Goal: Transaction & Acquisition: Purchase product/service

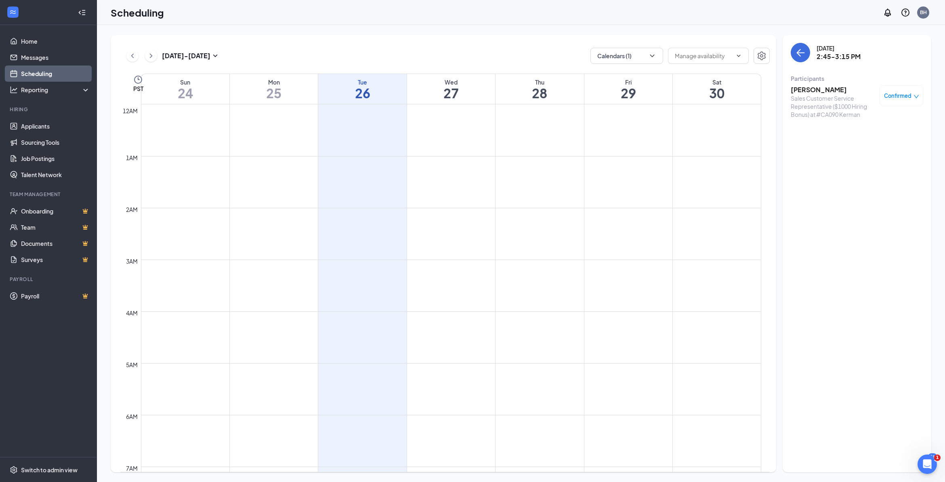
scroll to position [498, 0]
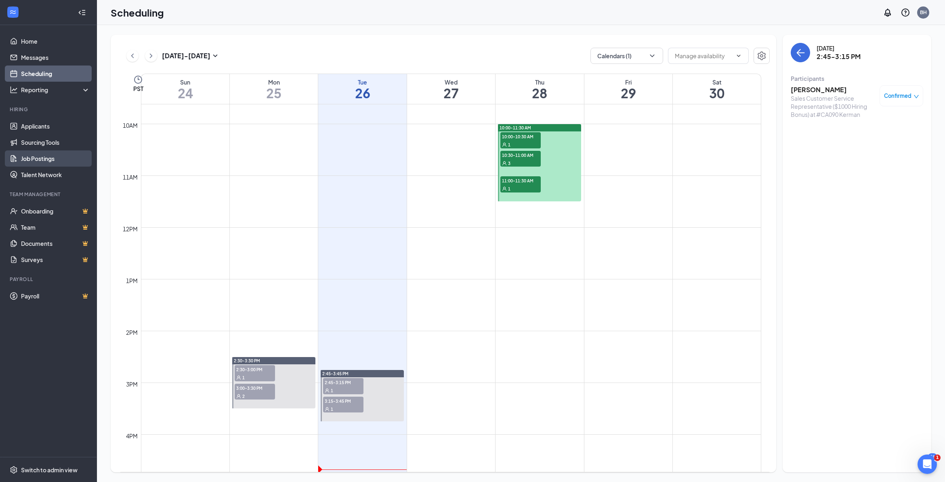
click at [46, 161] on link "Job Postings" at bounding box center [55, 158] width 69 height 16
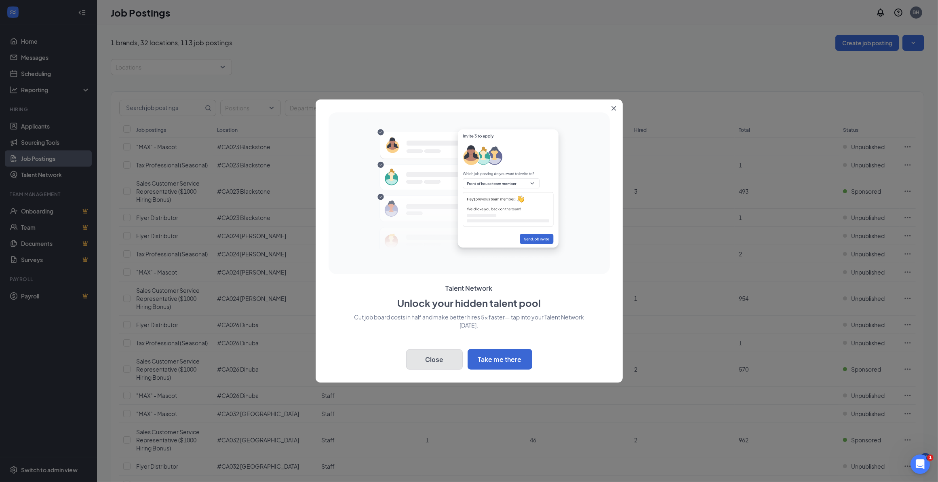
click at [451, 357] on button "Close" at bounding box center [434, 359] width 57 height 20
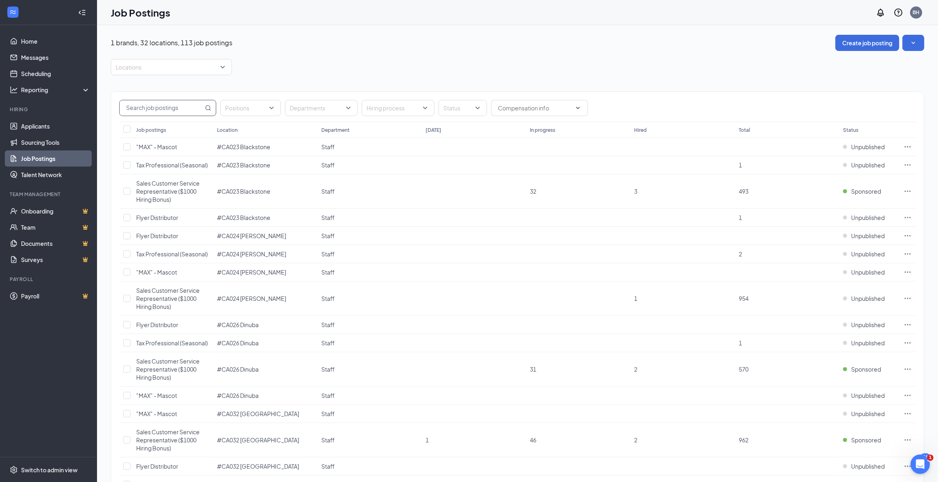
click at [158, 105] on input "text" at bounding box center [162, 107] width 84 height 15
type input "222"
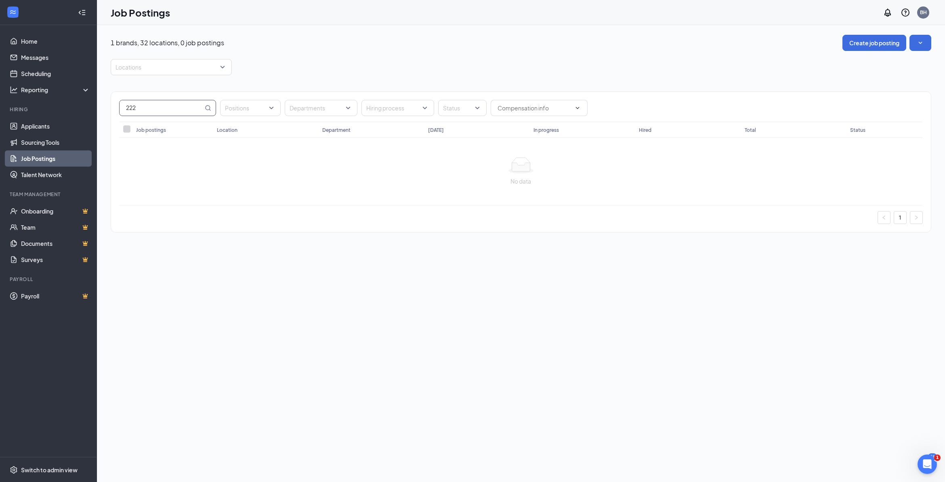
click at [99, 102] on div "1 brands, 32 locations, 0 job postings Create job posting Locations 222 Positio…" at bounding box center [521, 137] width 848 height 225
click at [227, 71] on div "Locations" at bounding box center [171, 67] width 121 height 16
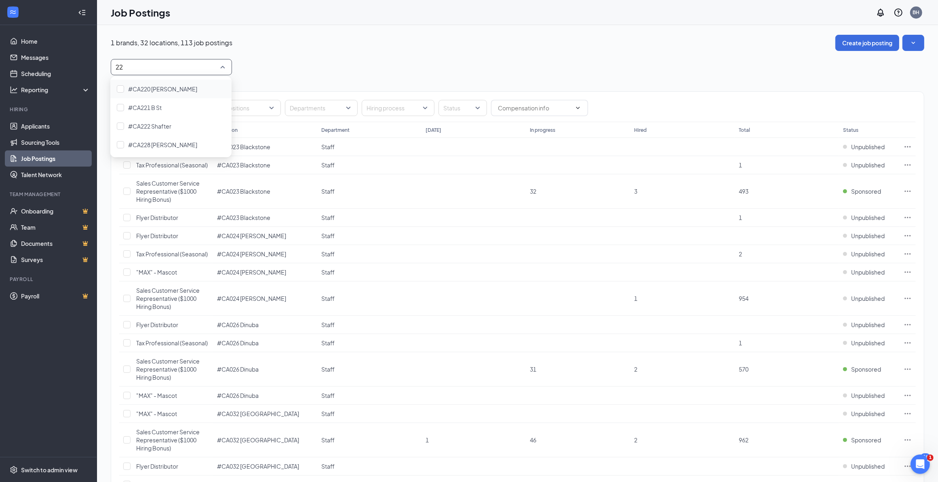
type input "222"
click at [120, 91] on div at bounding box center [120, 88] width 7 height 7
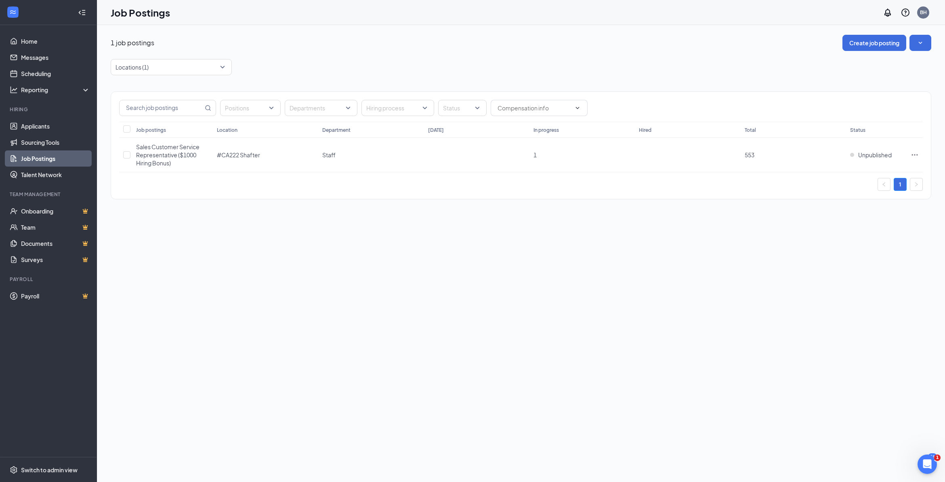
click at [328, 61] on div "Locations (1)" at bounding box center [521, 67] width 821 height 16
click at [916, 156] on icon "Ellipses" at bounding box center [915, 155] width 8 height 8
drag, startPoint x: 750, startPoint y: 233, endPoint x: 717, endPoint y: 226, distance: 33.8
click at [749, 233] on div "1 job postings Create job posting Locations (1) Positions Departments Hiring pr…" at bounding box center [521, 253] width 848 height 456
click at [127, 156] on input "checkbox" at bounding box center [126, 154] width 7 height 7
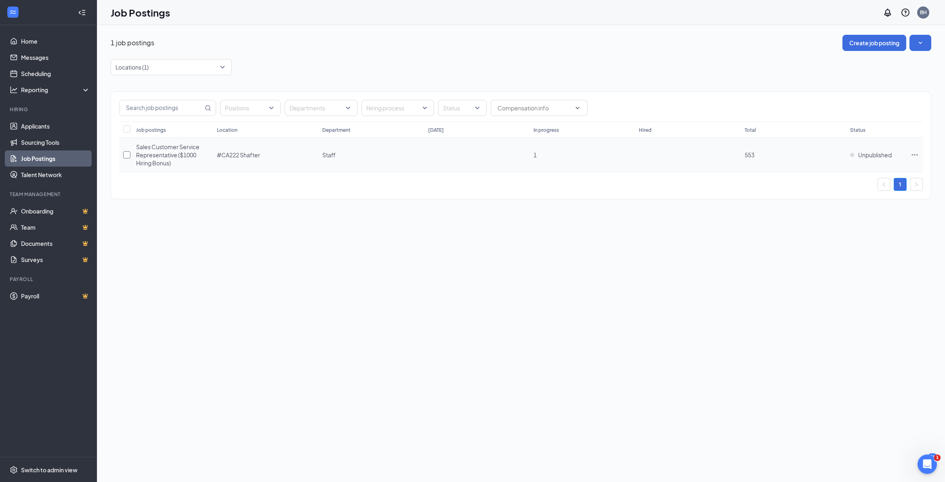
checkbox input "true"
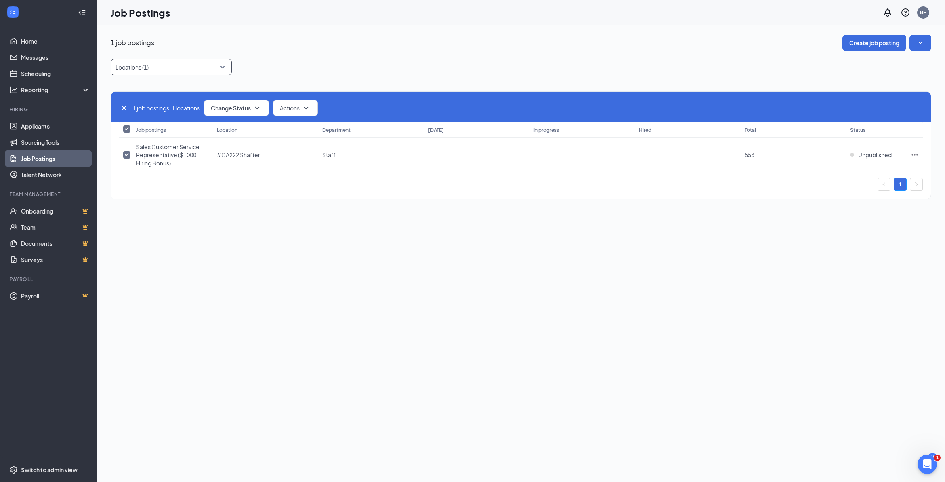
click at [196, 65] on div at bounding box center [167, 67] width 109 height 13
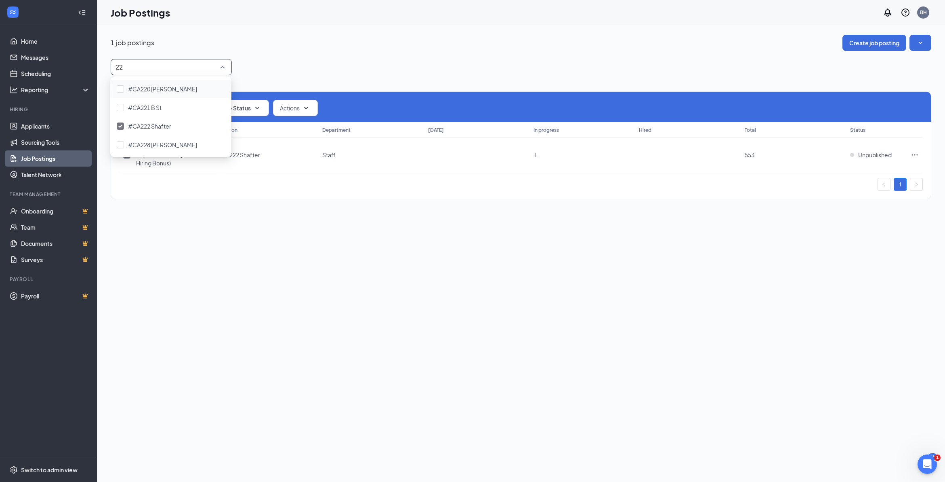
type input "228"
click at [124, 88] on div at bounding box center [120, 88] width 7 height 7
checkbox input "false"
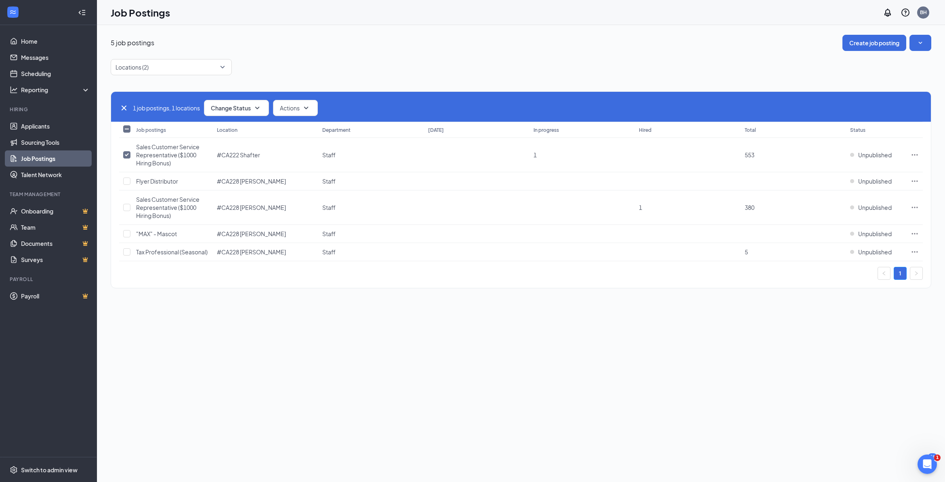
click at [470, 15] on div "Job Postings BH" at bounding box center [521, 12] width 848 height 25
click at [128, 209] on input "checkbox" at bounding box center [126, 207] width 7 height 7
checkbox input "true"
click at [257, 111] on icon "SmallChevronDown" at bounding box center [257, 108] width 10 height 10
click at [250, 133] on div "Publish" at bounding box center [254, 130] width 97 height 18
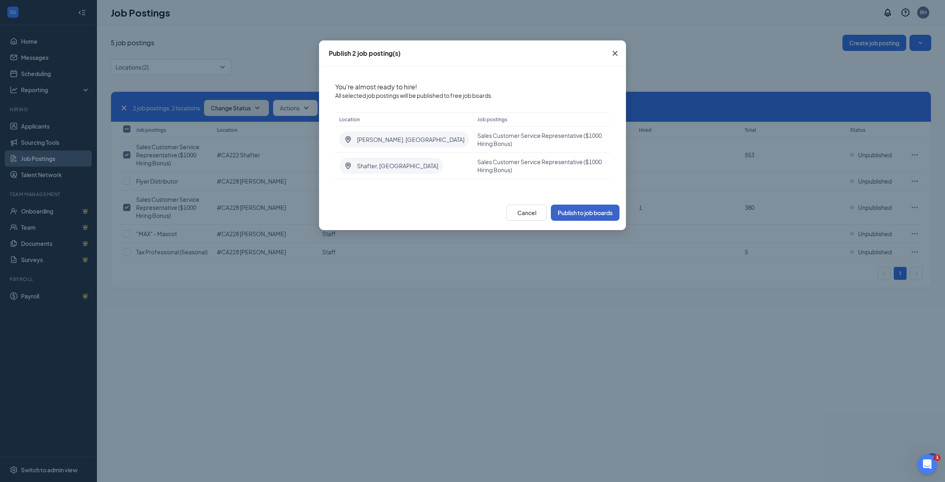
click at [592, 213] on button "Publish to job boards" at bounding box center [585, 212] width 69 height 16
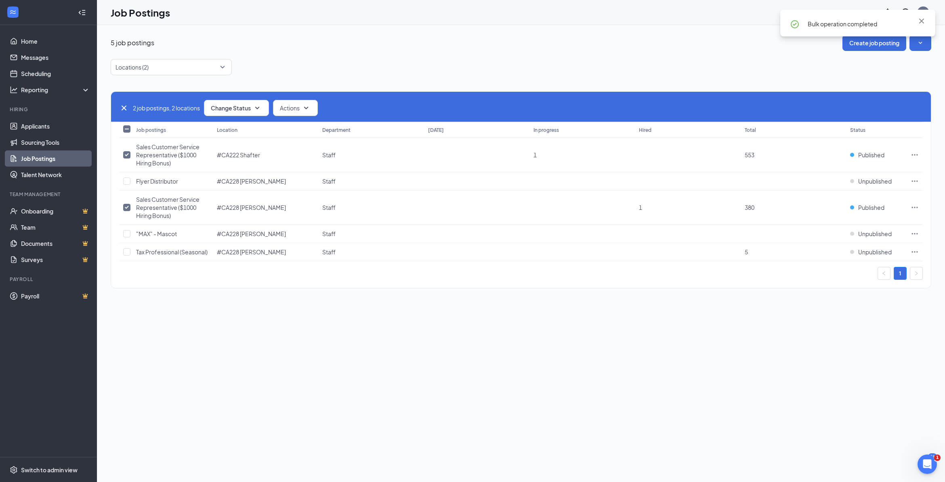
click at [498, 357] on div "5 job postings Create job posting Locations (2) 2 job postings, 2 locations Cha…" at bounding box center [521, 253] width 848 height 456
drag, startPoint x: 916, startPoint y: 155, endPoint x: 800, endPoint y: 271, distance: 164.5
click at [712, 332] on div "5 job postings Create job posting Locations (2) 2 job postings, 2 locations Cha…" at bounding box center [521, 253] width 848 height 456
click at [917, 155] on icon "Ellipses" at bounding box center [915, 154] width 6 height 1
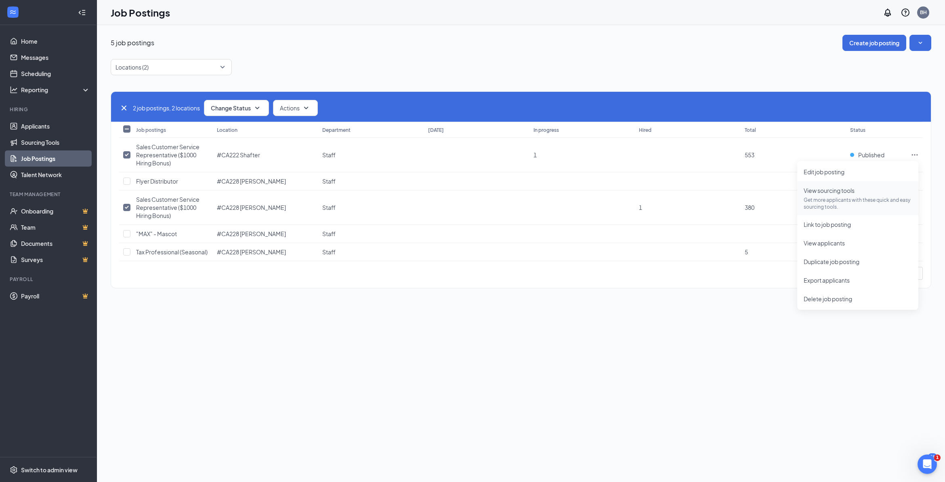
click at [839, 201] on p "Get more applicants with these quick and easy sourcing tools." at bounding box center [858, 203] width 108 height 14
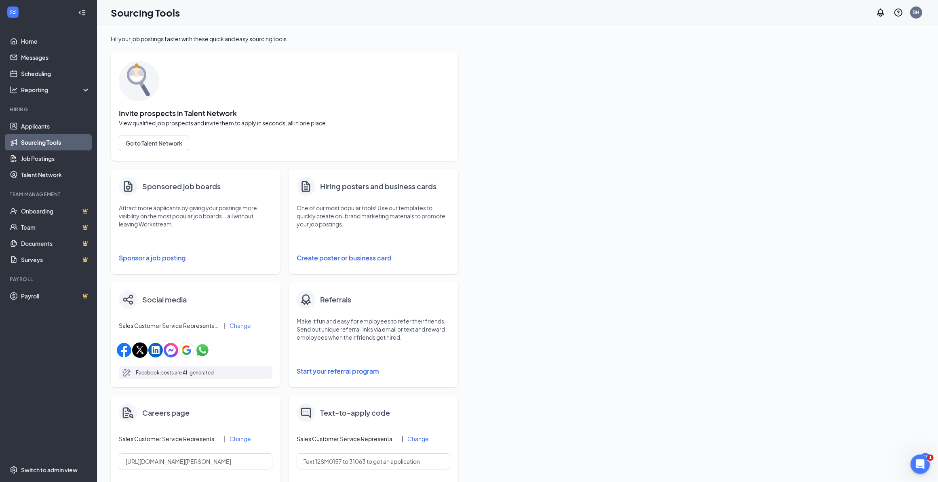
click at [162, 255] on button "Sponsor a job posting" at bounding box center [196, 258] width 154 height 16
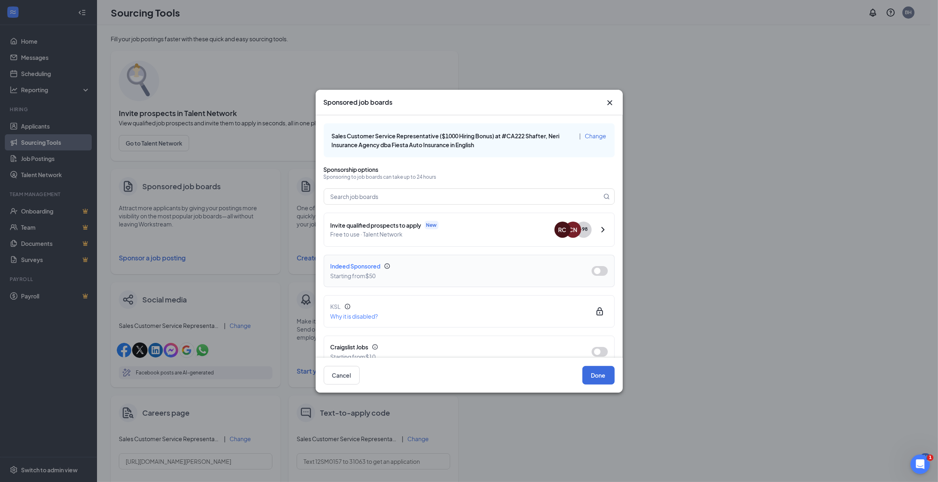
click at [564, 277] on div "Starting from $50" at bounding box center [454, 275] width 248 height 9
click at [595, 269] on button "button" at bounding box center [599, 271] width 16 height 10
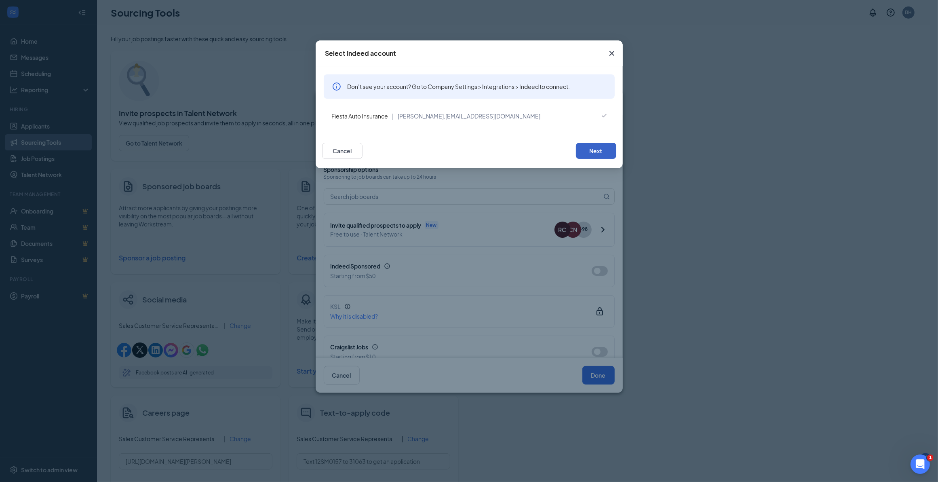
click at [601, 152] on button "Next" at bounding box center [596, 151] width 40 height 16
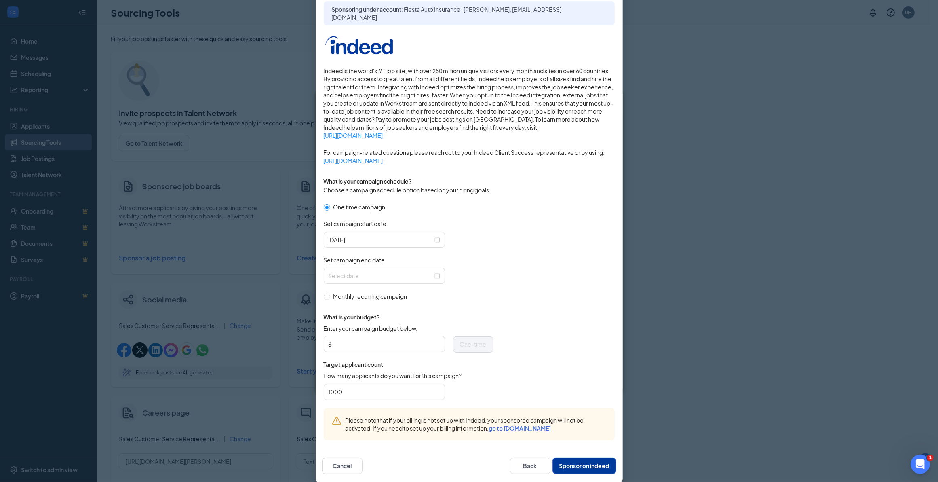
scroll to position [84, 0]
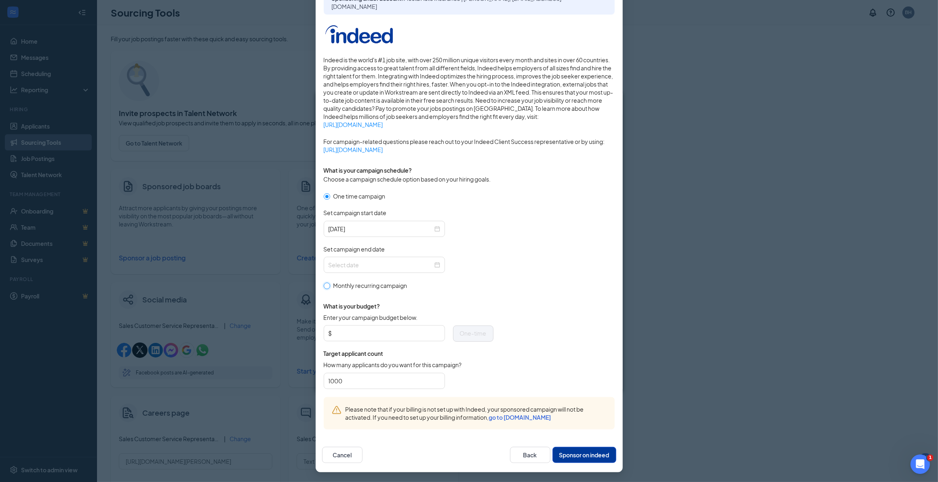
click at [324, 287] on input "Monthly recurring campaign" at bounding box center [327, 285] width 6 height 6
radio input "true"
radio input "false"
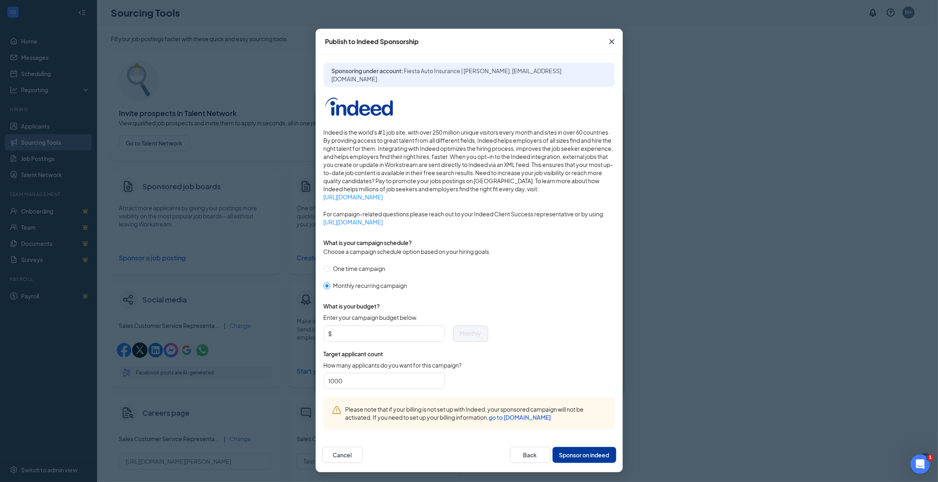
scroll to position [11, 0]
click at [347, 329] on input "Enter your campaign budget below." at bounding box center [387, 334] width 106 height 12
type input "250"
click at [545, 284] on form "One time campaign Monthly recurring campaign What is your budget? Enter your ca…" at bounding box center [469, 330] width 291 height 133
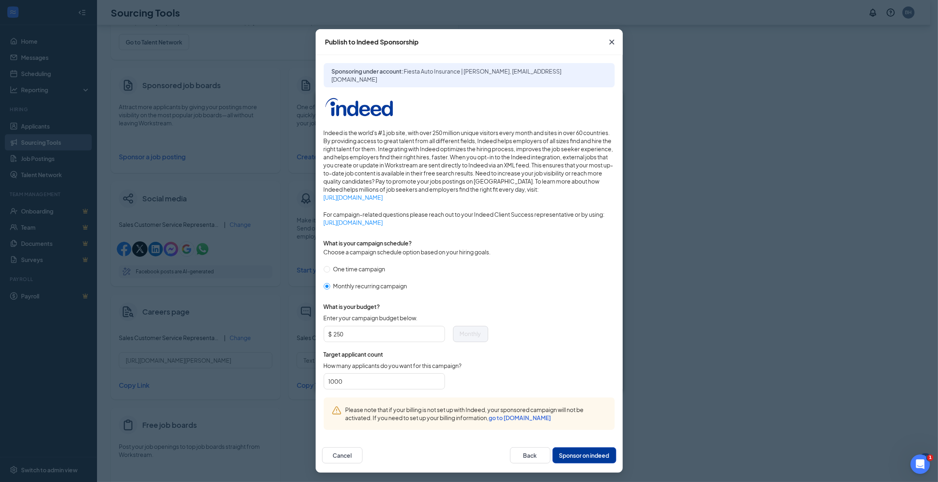
click at [571, 459] on button "Sponsor on indeed" at bounding box center [584, 455] width 64 height 16
click at [580, 458] on button "Sponsor on indeed" at bounding box center [584, 455] width 64 height 16
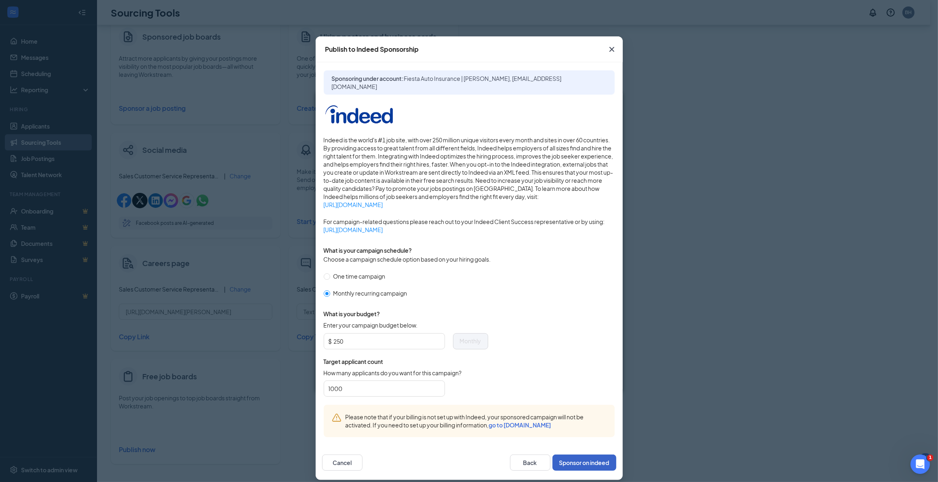
scroll to position [0, 0]
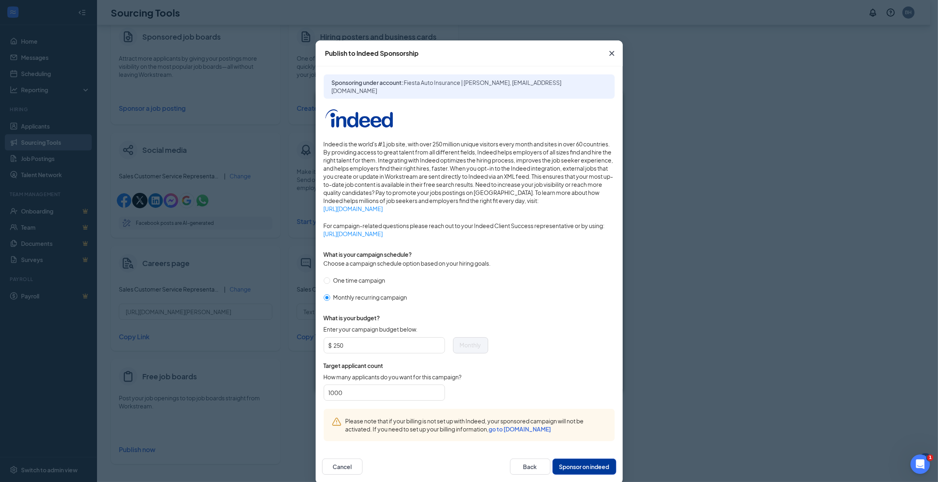
click at [568, 467] on button "Sponsor on indeed" at bounding box center [584, 466] width 64 height 16
click at [609, 54] on icon "Cross" at bounding box center [611, 53] width 5 height 5
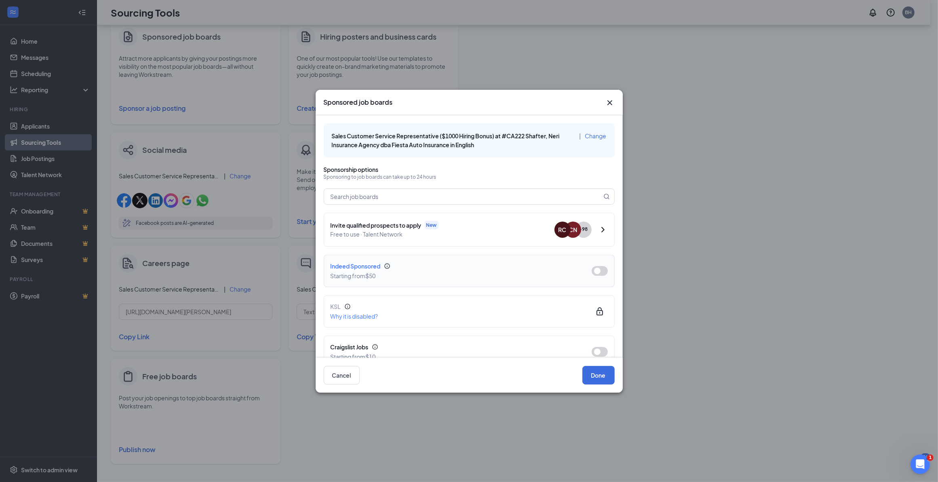
click at [593, 271] on button "button" at bounding box center [599, 271] width 16 height 10
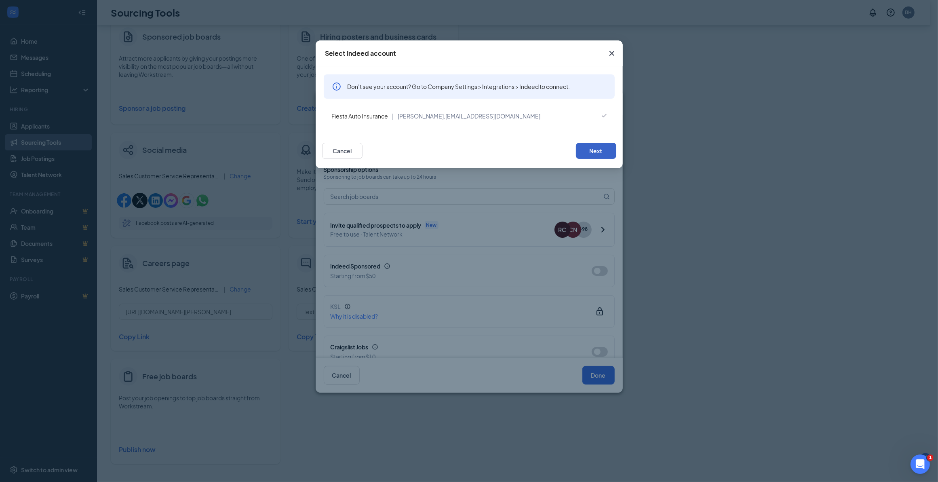
click at [605, 151] on button "Next" at bounding box center [596, 151] width 40 height 16
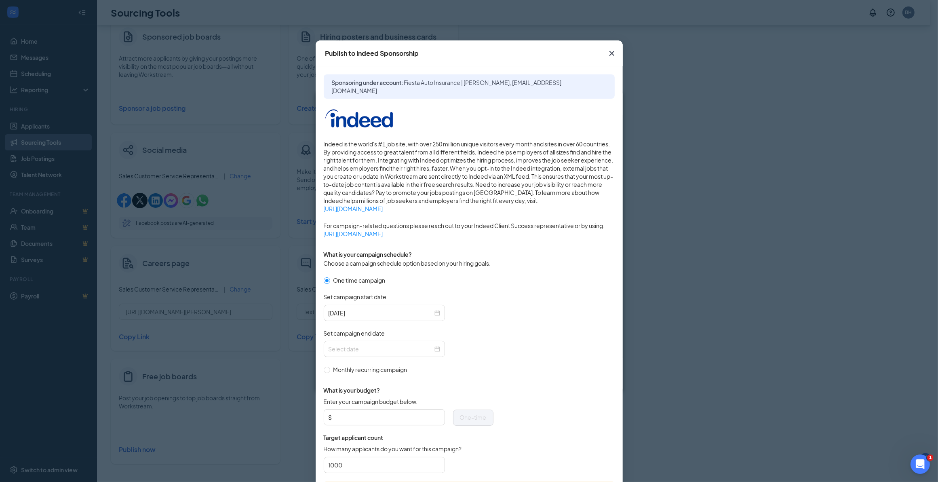
click at [378, 86] on span "Sponsoring under account: Fiesta Auto Insurance | [PERSON_NAME], [EMAIL_ADDRESS…" at bounding box center [469, 86] width 275 height 16
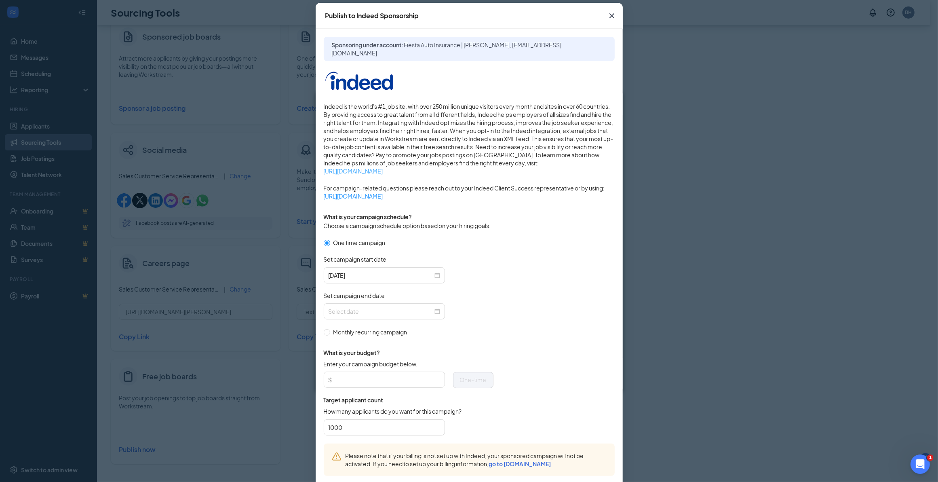
scroll to position [84, 0]
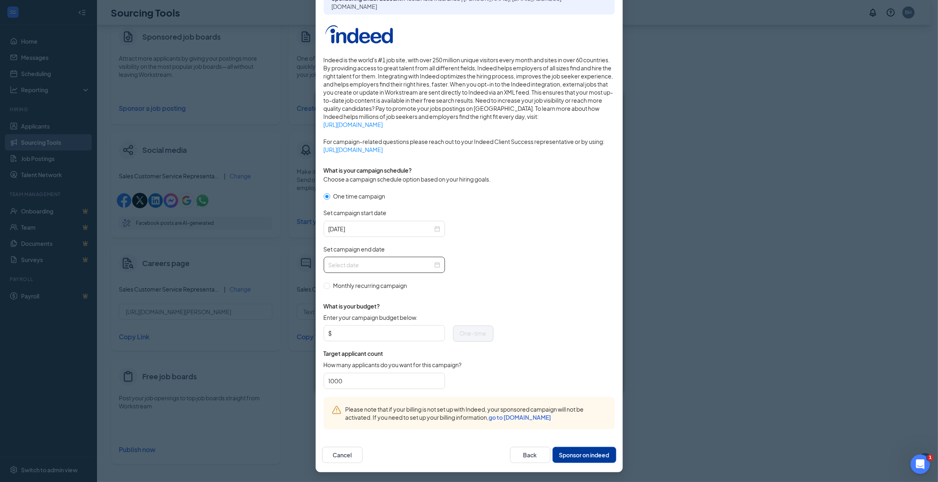
click at [435, 266] on div at bounding box center [383, 264] width 111 height 9
type input "[DATE]"
click at [543, 257] on form "One time campaign Set campaign start date [DATE] Set campaign end date Monthly …" at bounding box center [469, 293] width 291 height 205
click at [324, 285] on input "Monthly recurring campaign" at bounding box center [327, 285] width 6 height 6
radio input "true"
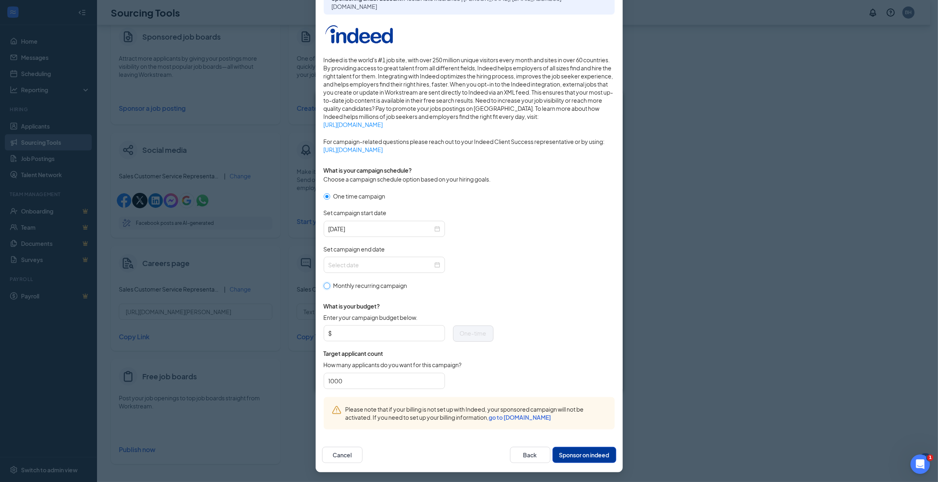
radio input "false"
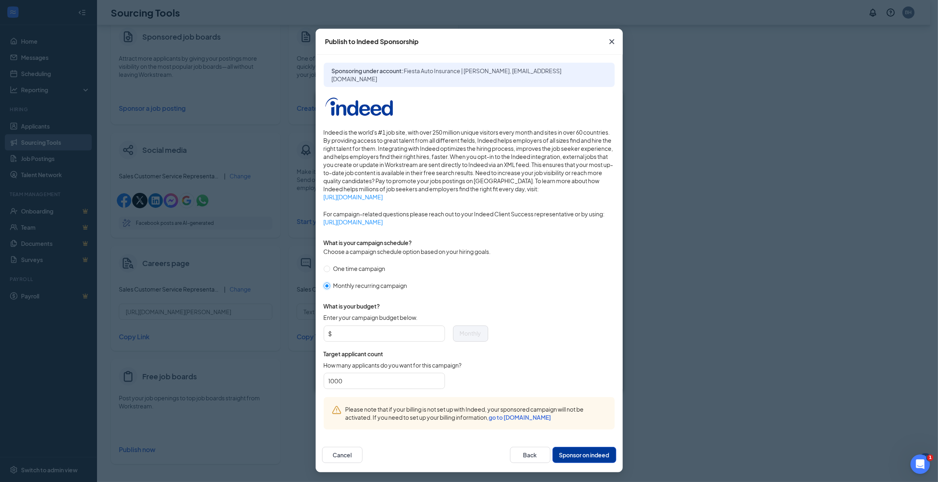
scroll to position [11, 0]
click at [351, 334] on input "Enter your campaign budget below." at bounding box center [387, 334] width 106 height 12
type input "250"
click at [459, 277] on div "One time campaign Monthly recurring campaign" at bounding box center [406, 277] width 164 height 26
click at [586, 455] on button "Sponsor on indeed" at bounding box center [584, 455] width 64 height 16
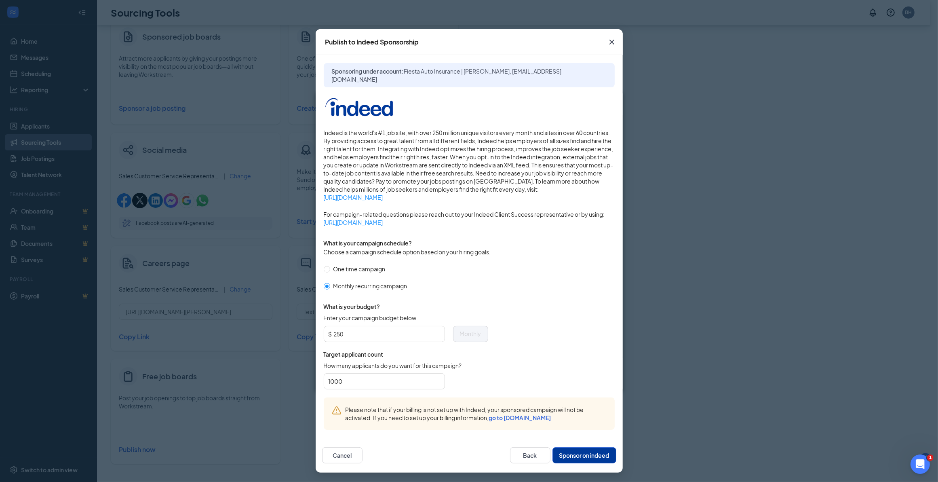
click at [607, 45] on icon "Cross" at bounding box center [612, 42] width 10 height 10
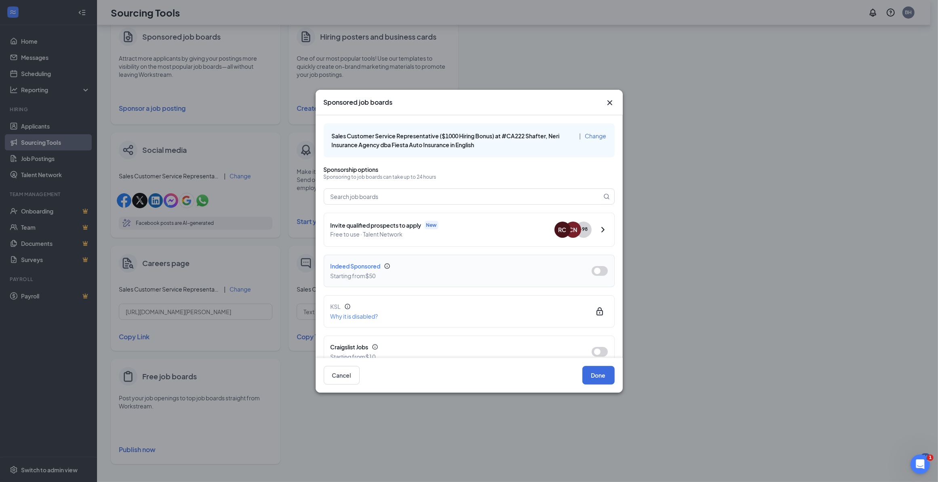
click at [597, 271] on button "button" at bounding box center [599, 271] width 16 height 10
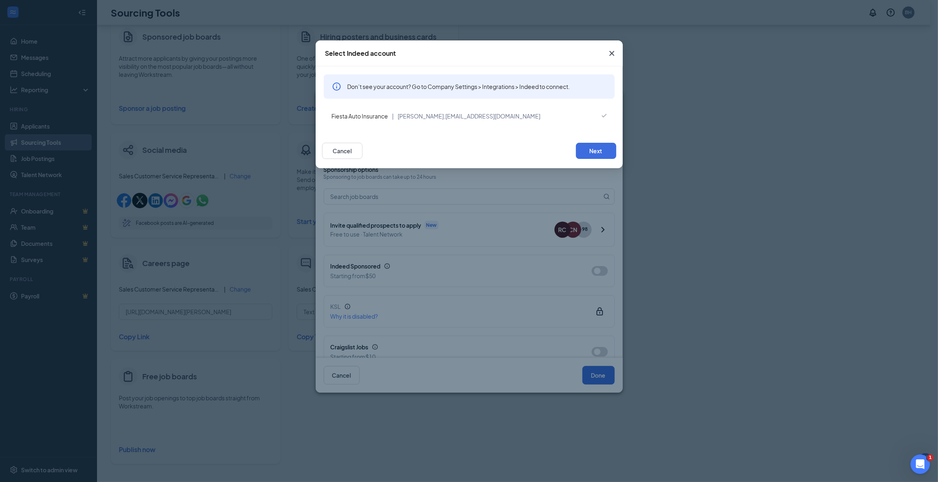
click at [405, 117] on span "[PERSON_NAME]," at bounding box center [422, 115] width 48 height 7
click at [602, 152] on button "Next" at bounding box center [596, 151] width 40 height 16
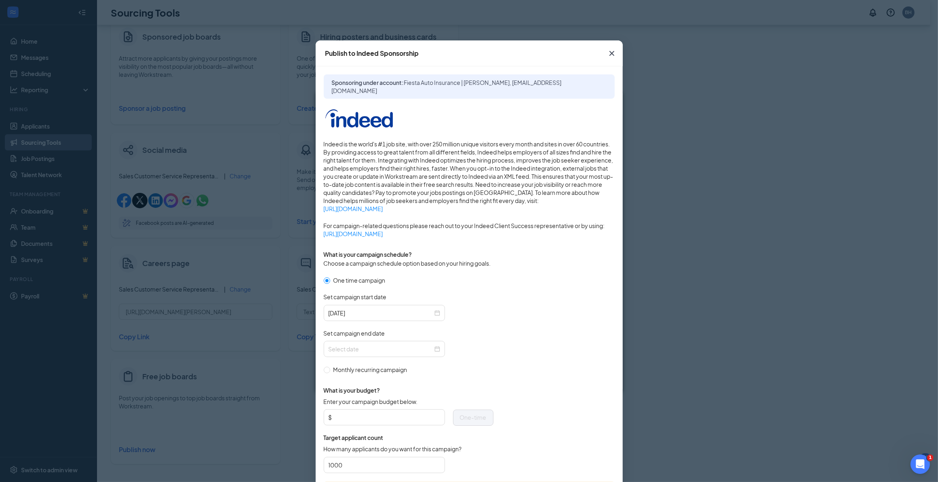
drag, startPoint x: 610, startPoint y: 51, endPoint x: 327, endPoint y: 0, distance: 287.3
click at [609, 51] on icon "Cross" at bounding box center [612, 53] width 10 height 10
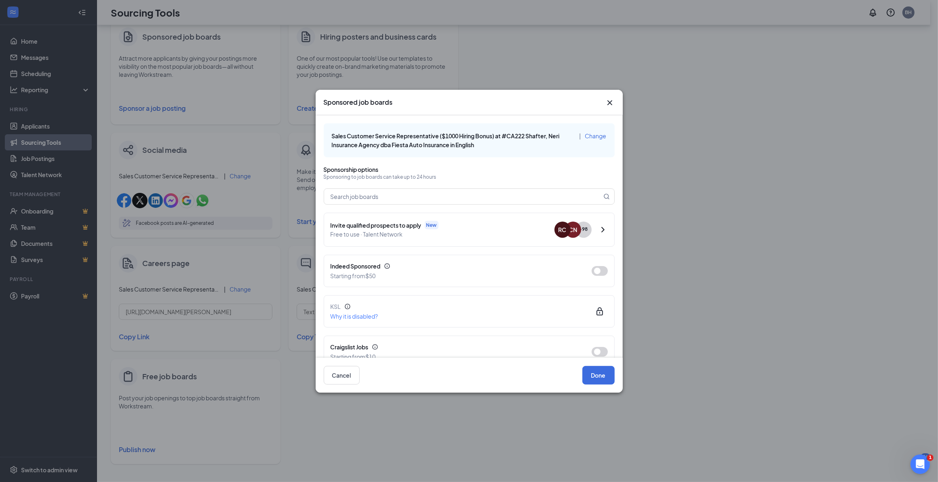
click at [610, 99] on icon "Cross" at bounding box center [610, 103] width 10 height 10
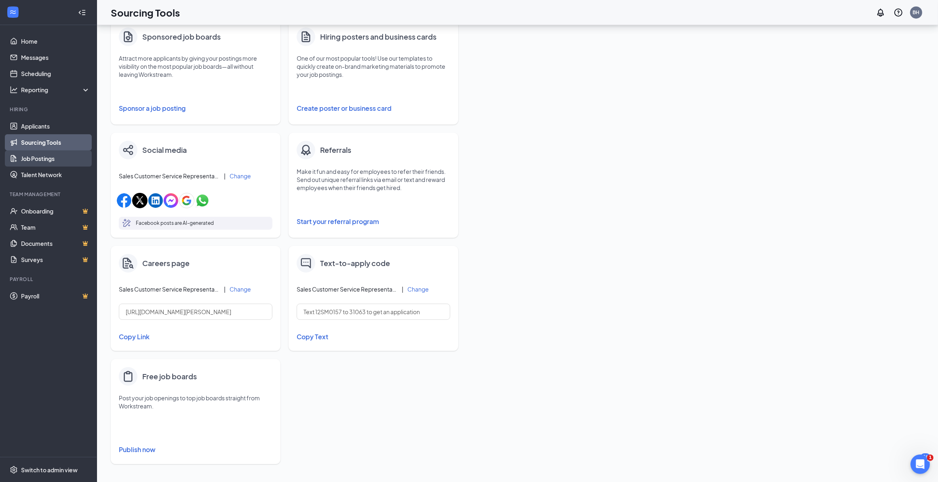
drag, startPoint x: 58, startPoint y: 160, endPoint x: 68, endPoint y: 162, distance: 10.2
click at [58, 160] on link "Job Postings" at bounding box center [55, 158] width 69 height 16
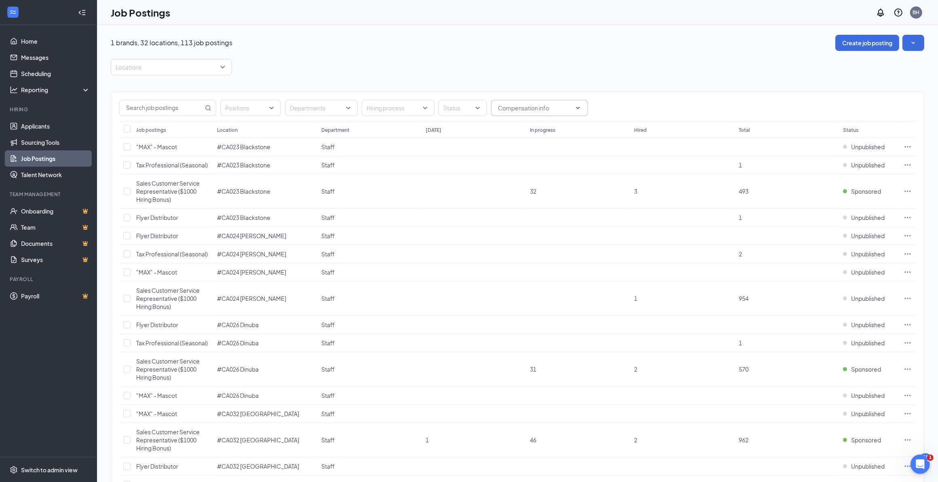
click at [526, 108] on input "text" at bounding box center [535, 107] width 74 height 9
click at [463, 107] on div at bounding box center [458, 107] width 36 height 13
click at [448, 151] on div at bounding box center [448, 148] width 7 height 7
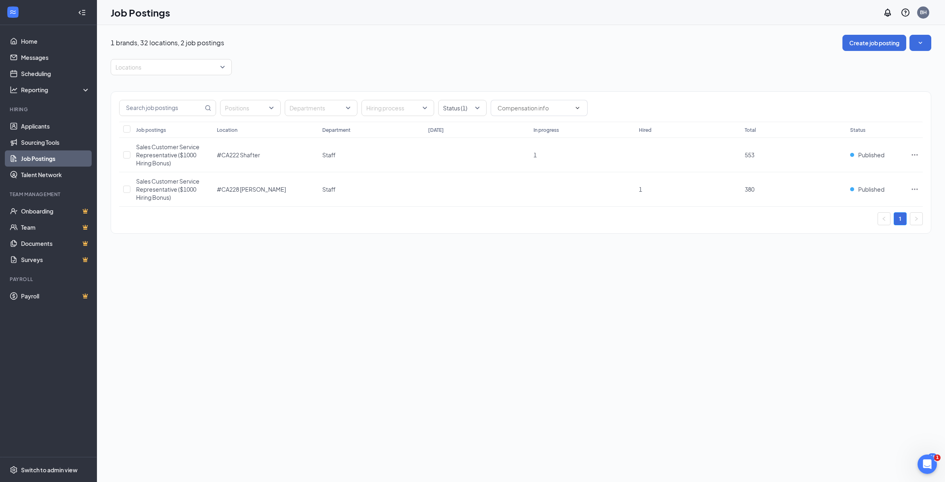
click at [538, 49] on div "1 brands, 32 locations, 2 job postings Create job posting" at bounding box center [521, 43] width 821 height 16
